Goal: Navigation & Orientation: Find specific page/section

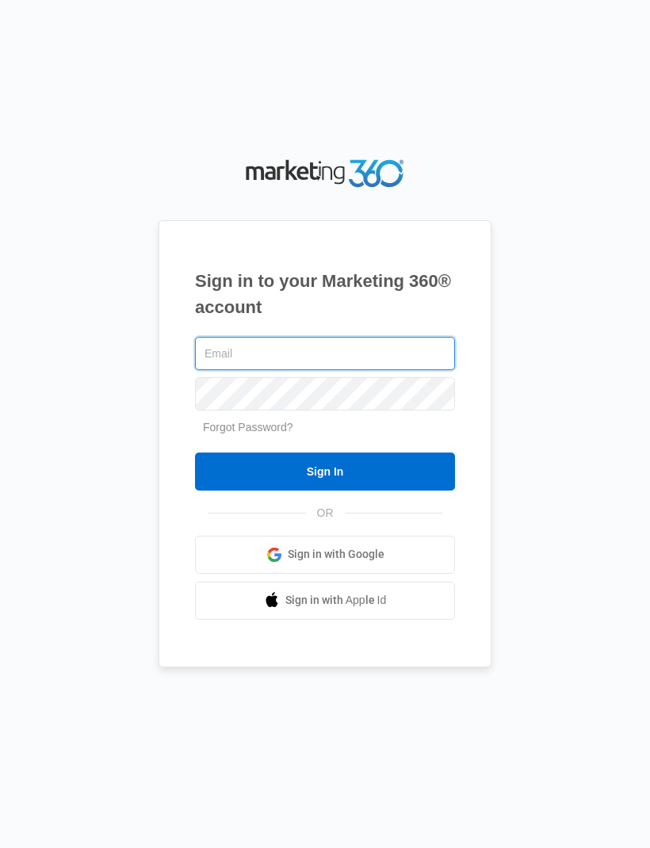
type input "[PERSON_NAME][EMAIL_ADDRESS][DOMAIN_NAME]"
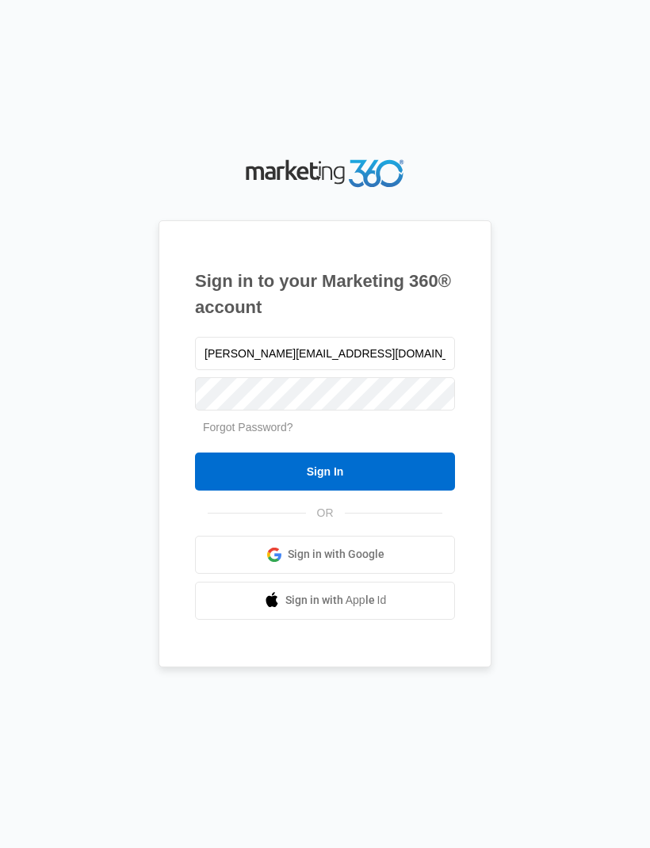
click at [325, 491] on input "Sign In" at bounding box center [325, 472] width 260 height 38
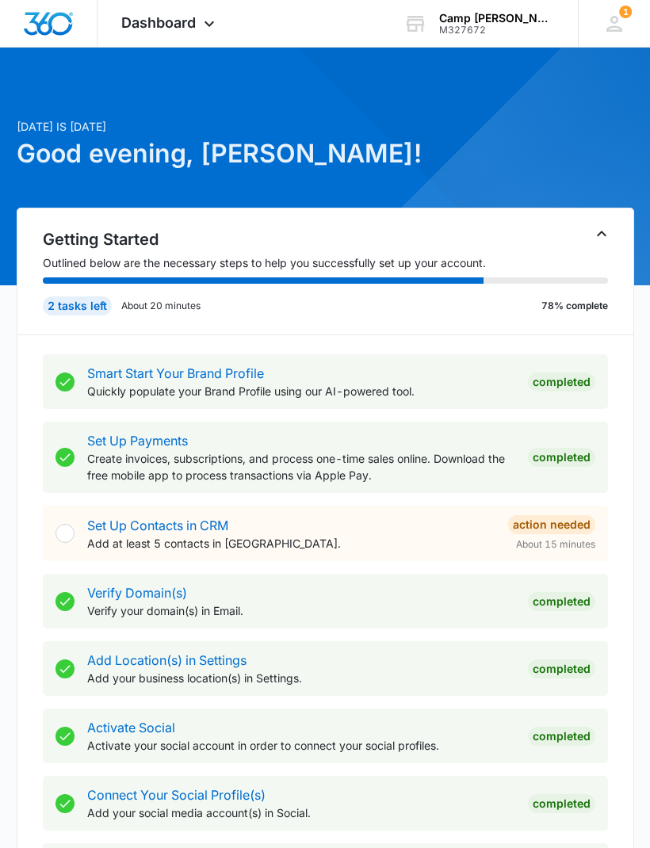
click at [203, 25] on icon at bounding box center [209, 23] width 19 height 19
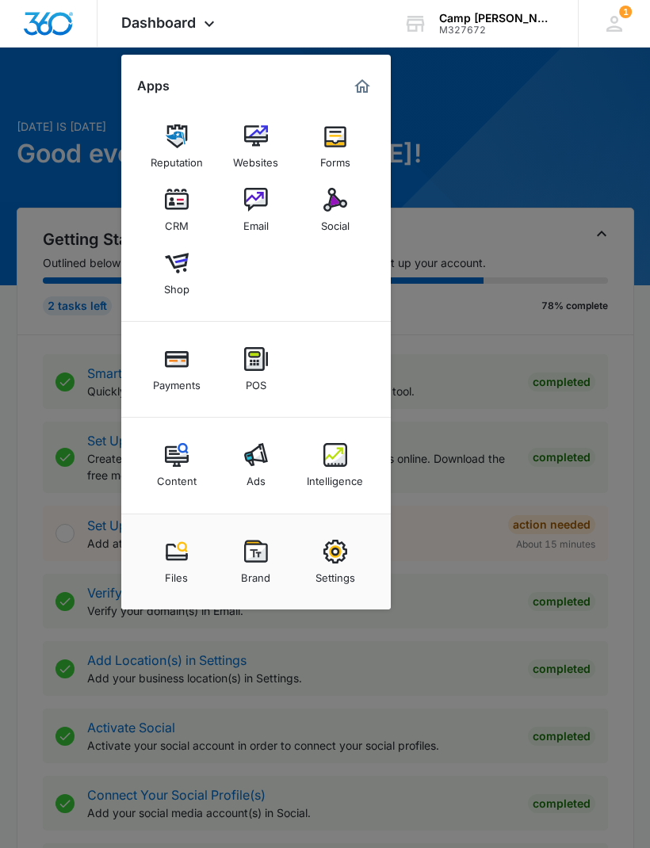
click at [335, 210] on img at bounding box center [335, 200] width 24 height 24
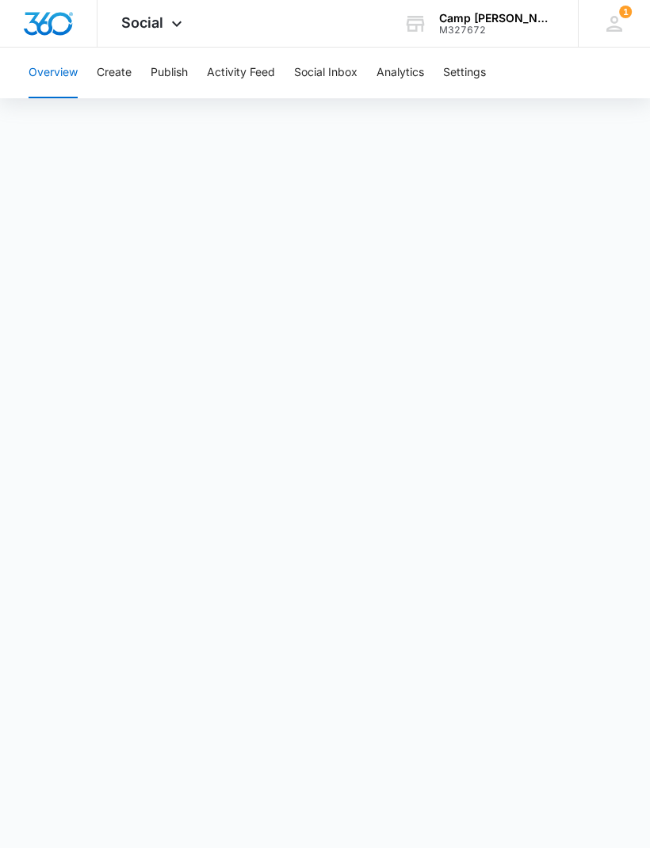
click at [332, 78] on button "Social Inbox" at bounding box center [325, 73] width 63 height 51
click at [401, 81] on button "Analytics" at bounding box center [401, 73] width 48 height 51
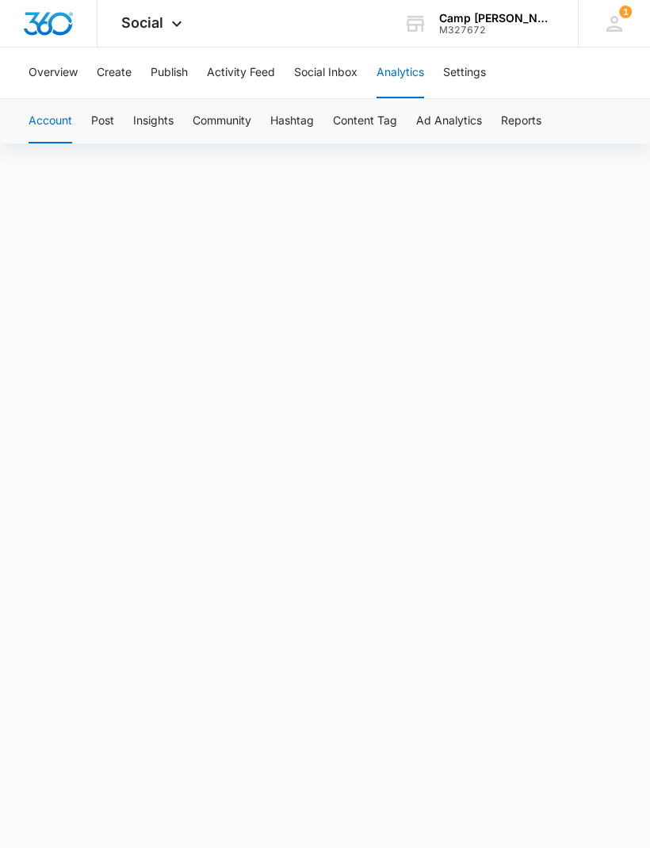
click at [174, 68] on button "Publish" at bounding box center [169, 73] width 37 height 51
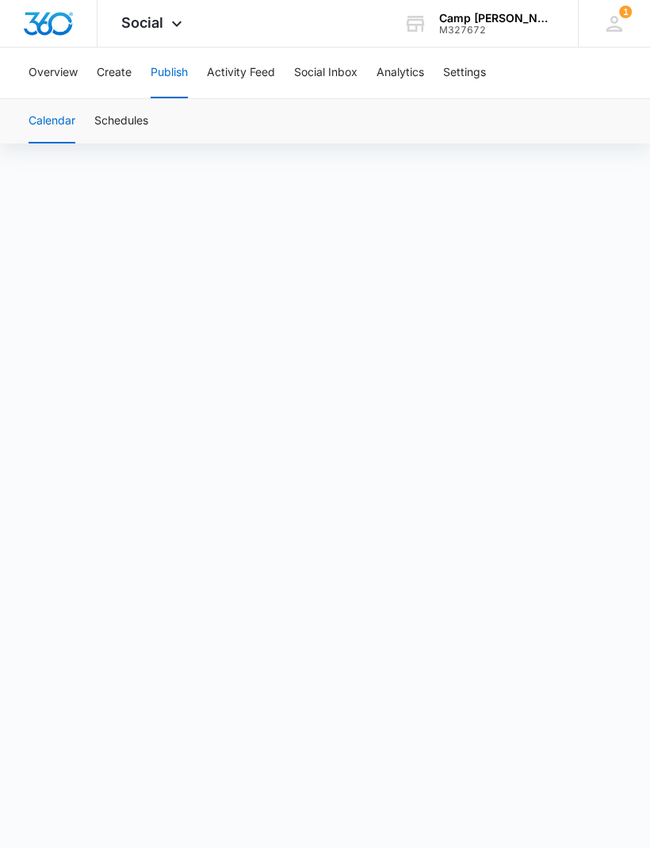
click at [118, 70] on button "Create" at bounding box center [114, 73] width 35 height 51
